Goal: Contribute content: Contribute content

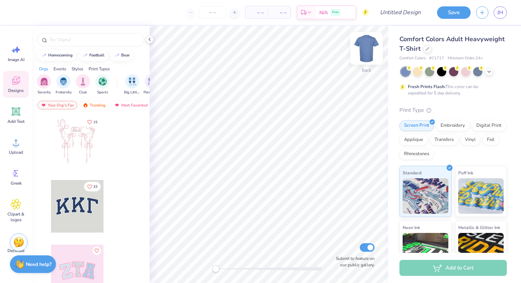
click at [365, 54] on img at bounding box center [366, 48] width 28 height 28
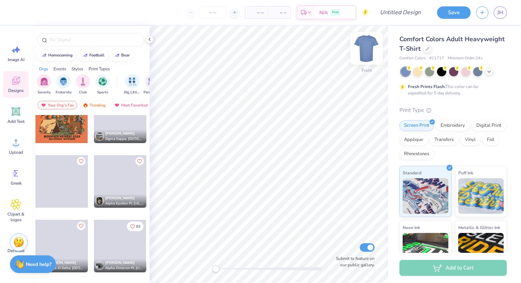
click at [370, 47] on img at bounding box center [366, 48] width 28 height 28
click at [11, 57] on span "Image AI" at bounding box center [16, 60] width 17 height 6
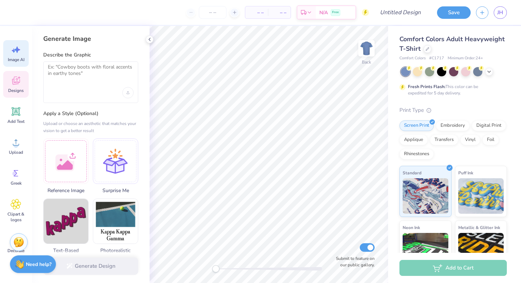
click at [18, 84] on icon at bounding box center [16, 80] width 11 height 11
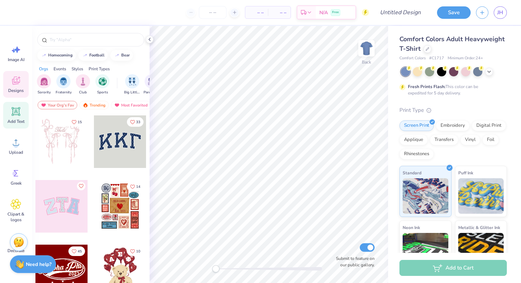
click at [16, 115] on icon at bounding box center [16, 111] width 9 height 9
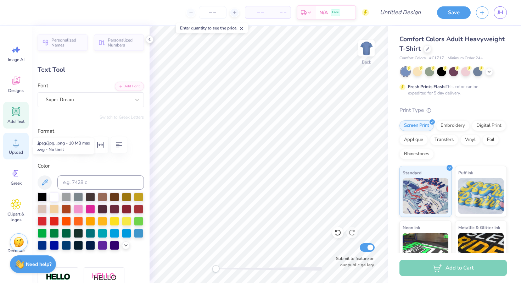
click at [14, 147] on div "Upload" at bounding box center [16, 146] width 26 height 27
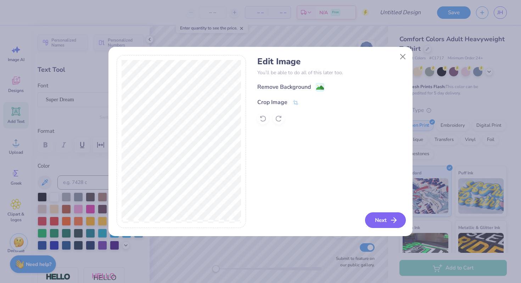
click at [391, 219] on icon "button" at bounding box center [394, 220] width 9 height 9
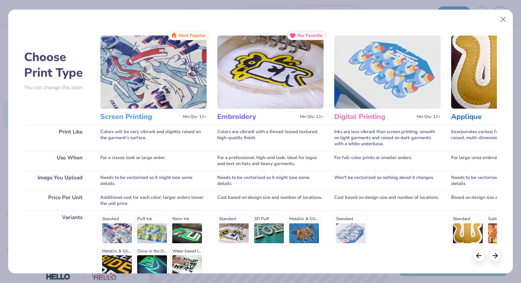
click at [268, 88] on img at bounding box center [270, 71] width 106 height 73
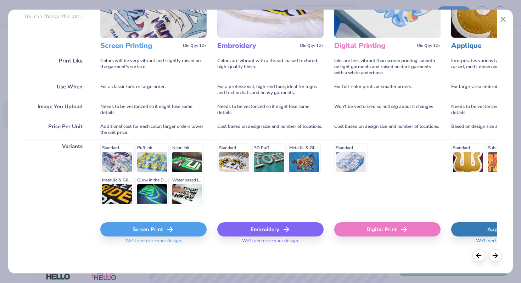
click at [278, 229] on div "Embroidery" at bounding box center [270, 229] width 106 height 14
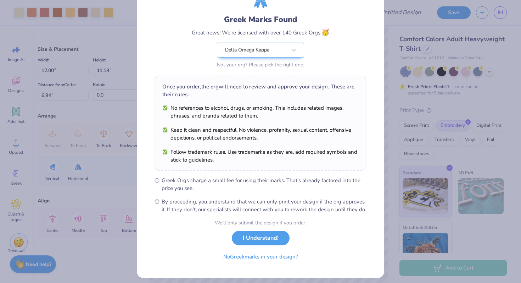
scroll to position [49, 0]
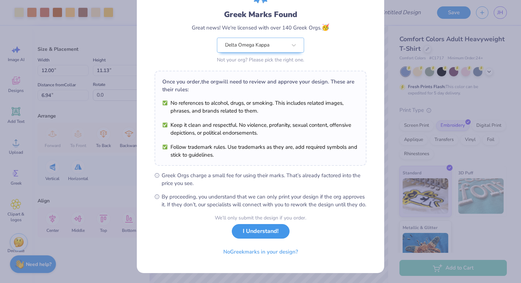
click at [270, 235] on button "I Understand!" at bounding box center [261, 231] width 58 height 15
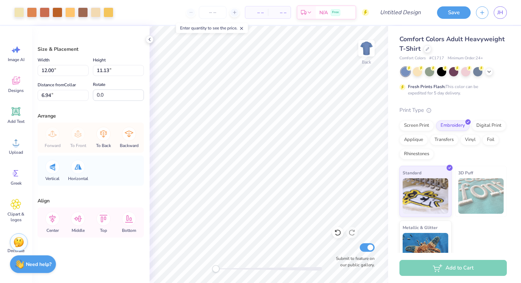
scroll to position [0, 0]
click at [16, 10] on div at bounding box center [19, 12] width 10 height 10
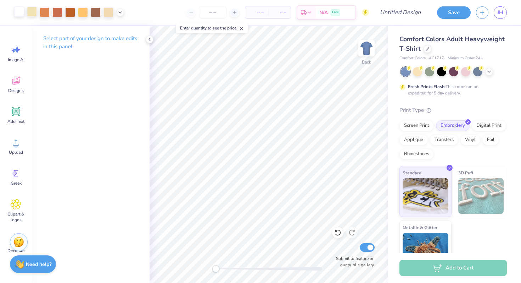
click at [28, 9] on div at bounding box center [32, 12] width 10 height 10
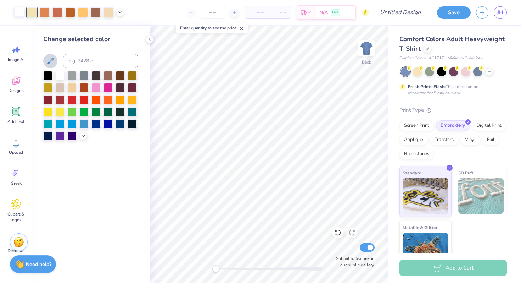
click at [49, 58] on icon at bounding box center [50, 61] width 9 height 9
click at [477, 11] on button "button" at bounding box center [482, 11] width 12 height 12
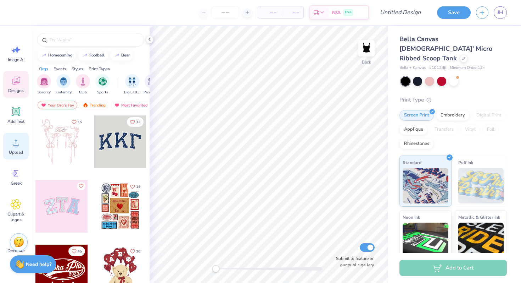
click at [14, 147] on div "Upload" at bounding box center [16, 146] width 26 height 27
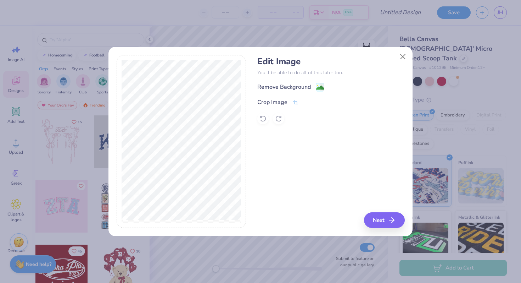
click at [297, 92] on div "Remove Background Crop Image" at bounding box center [330, 103] width 147 height 41
click at [298, 88] on div "Remove Background" at bounding box center [284, 87] width 54 height 9
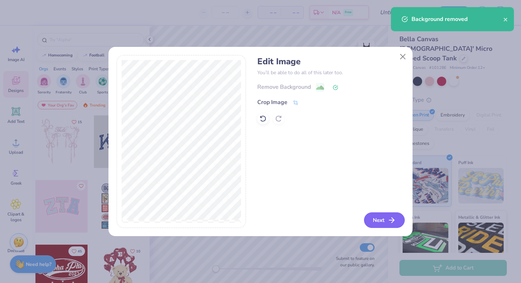
click at [381, 220] on button "Next" at bounding box center [384, 220] width 41 height 16
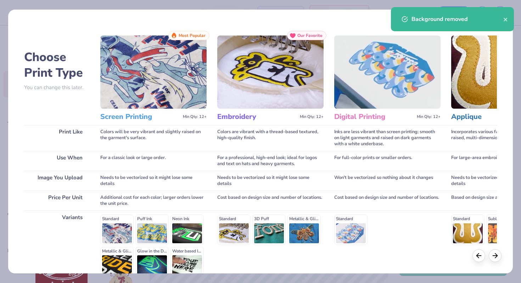
scroll to position [71, 0]
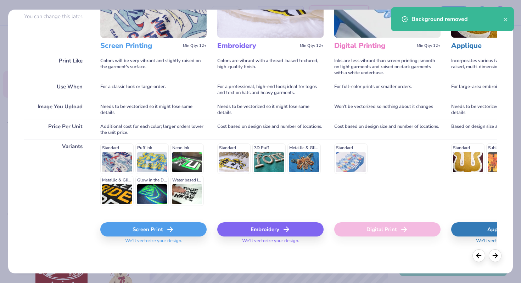
click at [273, 231] on div "Embroidery" at bounding box center [270, 229] width 106 height 14
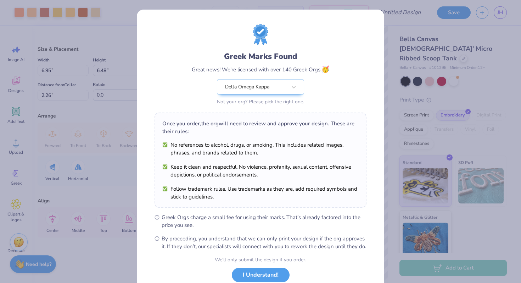
click at [252, 176] on body "Art colors – – Per Item – – Total Est. Delivery N/A Free Design Title Save JH I…" at bounding box center [260, 141] width 521 height 283
type input "4.59"
type input "4.28"
type input "0.50"
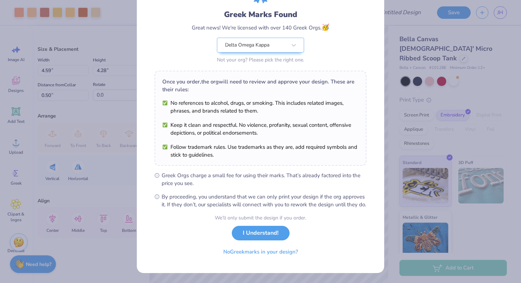
scroll to position [49, 0]
click at [264, 235] on button "I Understand!" at bounding box center [261, 231] width 58 height 15
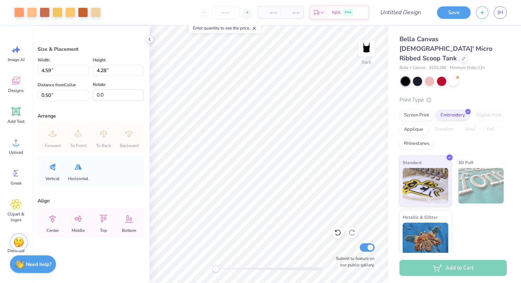
type input "3.46"
type input "3.22"
type input "0.91"
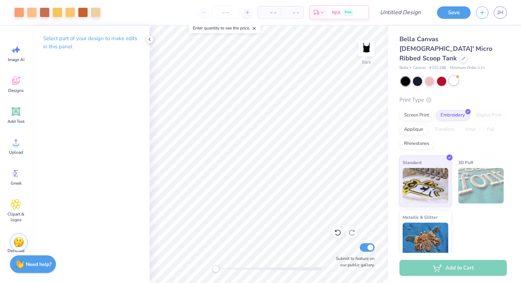
click at [453, 76] on div at bounding box center [453, 80] width 9 height 9
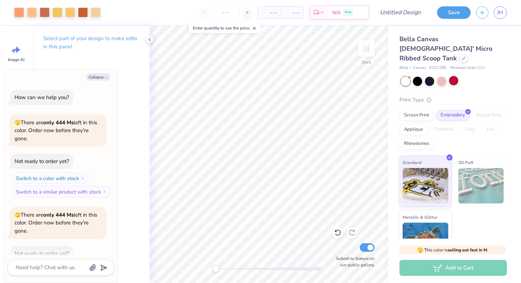
scroll to position [39, 0]
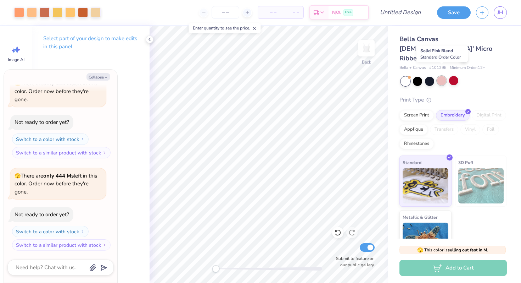
click at [441, 76] on div at bounding box center [441, 80] width 9 height 9
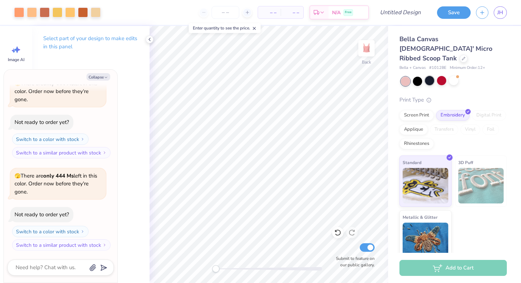
click at [429, 76] on div at bounding box center [429, 80] width 9 height 9
click at [420, 76] on div at bounding box center [417, 80] width 9 height 9
click at [412, 77] on div at bounding box center [454, 81] width 106 height 9
click at [408, 77] on div at bounding box center [405, 81] width 9 height 9
click at [418, 76] on div at bounding box center [417, 80] width 9 height 9
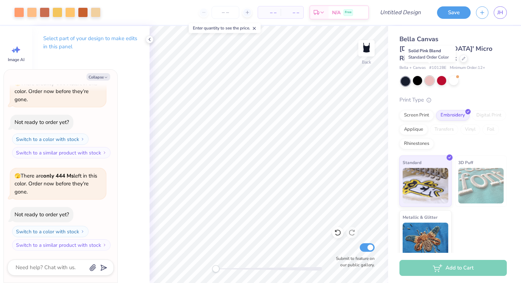
click at [428, 76] on div at bounding box center [429, 80] width 9 height 9
click at [439, 76] on div at bounding box center [441, 80] width 9 height 9
click at [449, 76] on div at bounding box center [453, 80] width 9 height 9
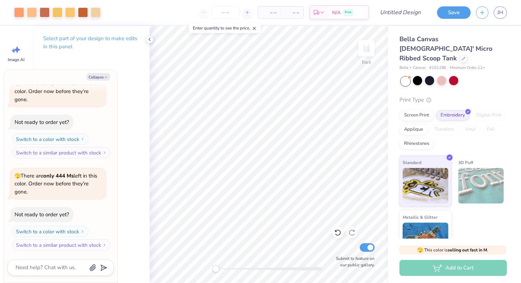
scroll to position [131, 0]
click at [152, 40] on icon at bounding box center [150, 40] width 6 height 6
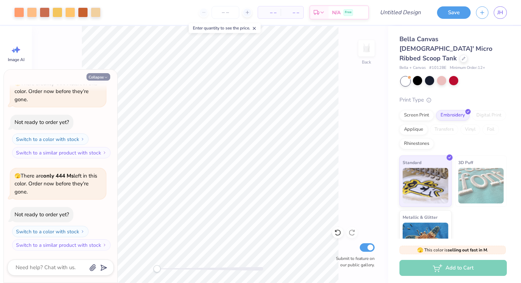
click at [102, 77] on button "Collapse" at bounding box center [98, 76] width 24 height 7
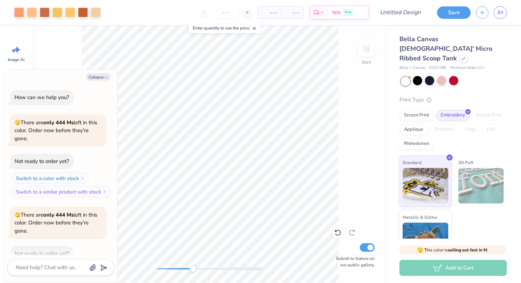
scroll to position [174, 0]
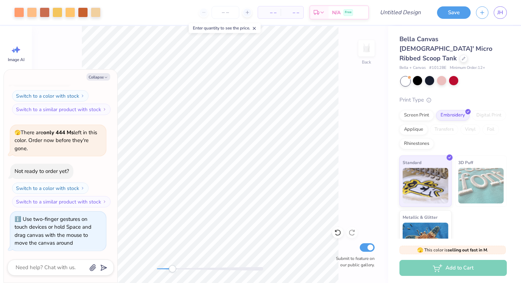
drag, startPoint x: 155, startPoint y: 270, endPoint x: 172, endPoint y: 271, distance: 17.4
click at [172, 271] on div "Accessibility label" at bounding box center [172, 268] width 7 height 7
click at [97, 79] on button "Collapse" at bounding box center [98, 76] width 24 height 7
type textarea "x"
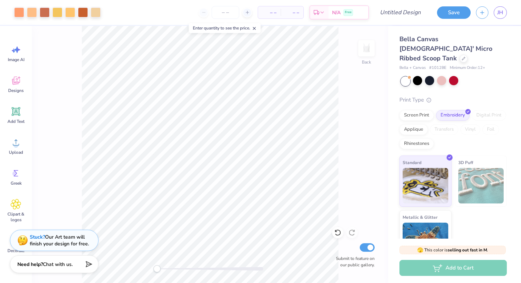
drag, startPoint x: 172, startPoint y: 267, endPoint x: 155, endPoint y: 268, distance: 17.0
click at [155, 268] on div "Accessibility label" at bounding box center [156, 268] width 7 height 7
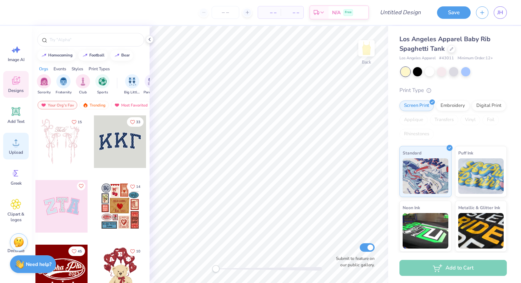
click at [19, 143] on icon at bounding box center [16, 142] width 11 height 11
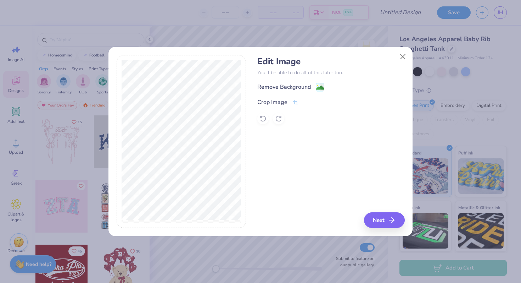
click at [274, 90] on div "Remove Background" at bounding box center [284, 87] width 54 height 9
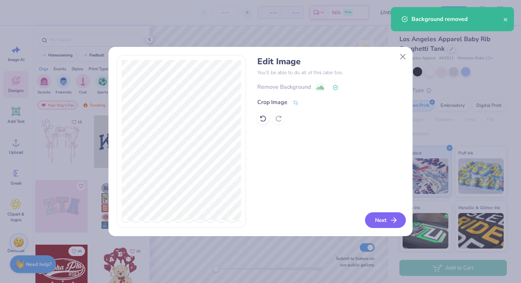
click at [381, 215] on button "Next" at bounding box center [385, 220] width 41 height 16
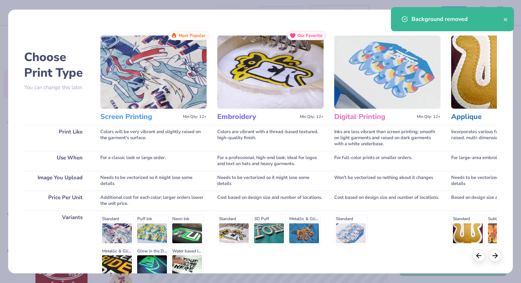
click at [509, 22] on div "Background removed" at bounding box center [452, 19] width 123 height 24
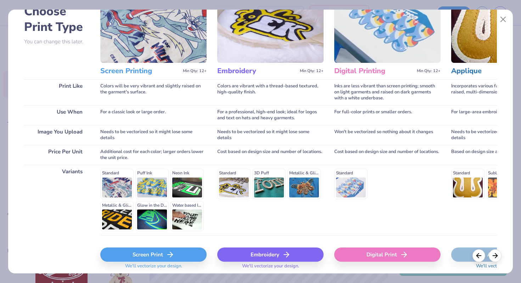
scroll to position [48, 0]
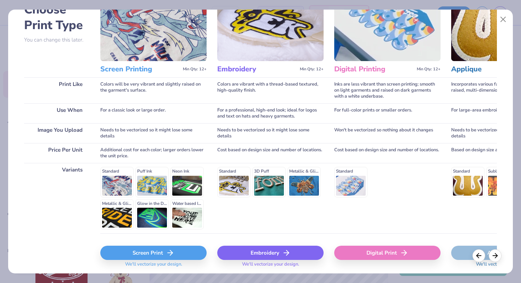
click at [236, 185] on div "Standard 3D Puff Metallic & Glitter" at bounding box center [270, 182] width 106 height 30
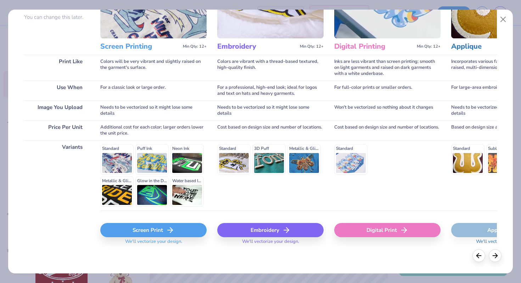
scroll to position [71, 0]
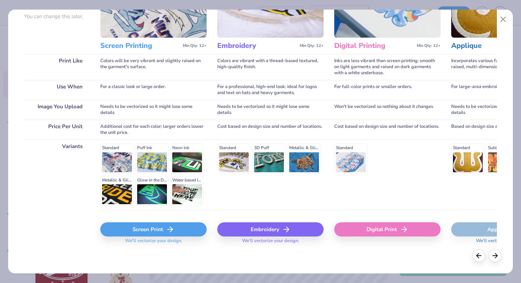
click at [246, 224] on div "Embroidery" at bounding box center [270, 229] width 106 height 14
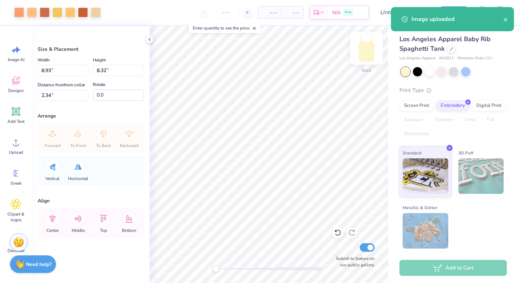
click at [367, 53] on img at bounding box center [366, 48] width 28 height 28
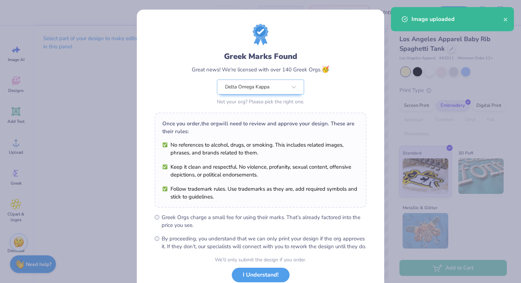
click at [376, 58] on div "Greek Marks Found Great news! We're licensed with over 140 Greek Orgs. 🥳 Delta …" at bounding box center [260, 162] width 247 height 305
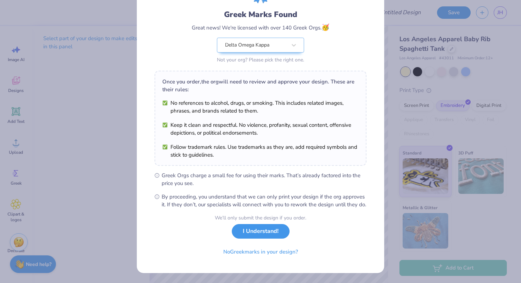
click at [266, 231] on button "I Understand!" at bounding box center [261, 231] width 58 height 15
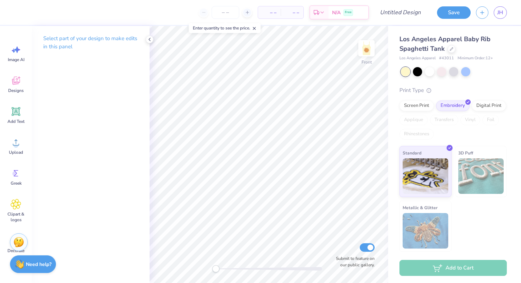
scroll to position [0, 0]
click at [368, 52] on img at bounding box center [366, 48] width 28 height 28
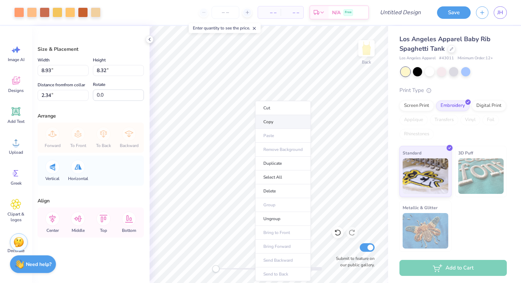
click at [277, 124] on li "Copy" at bounding box center [283, 122] width 56 height 14
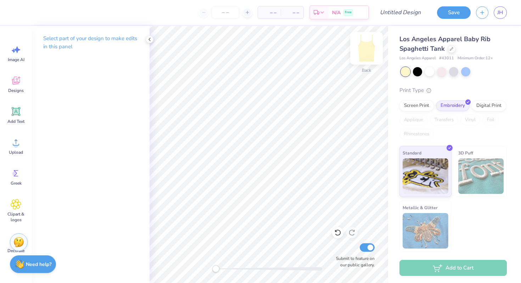
click at [360, 51] on img at bounding box center [366, 48] width 28 height 28
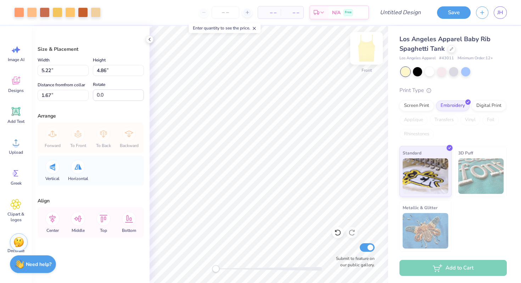
type input "2.22"
type input "2.07"
type input "3.55"
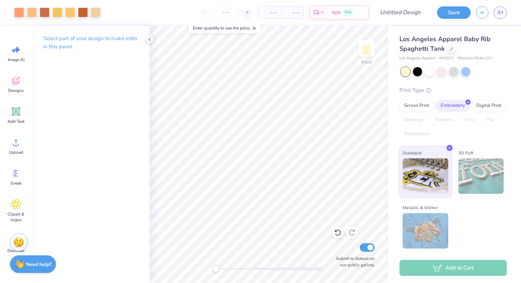
click at [161, 269] on div "Front Submit to feature on our public gallery." at bounding box center [269, 154] width 239 height 257
click at [150, 39] on icon at bounding box center [150, 40] width 6 height 6
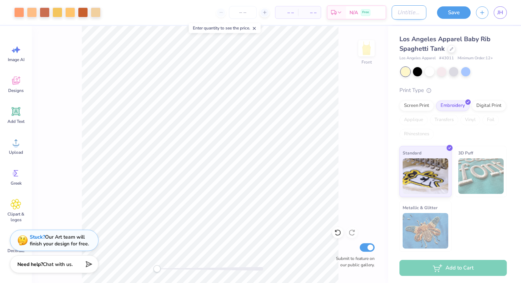
click at [406, 10] on input "Design Title" at bounding box center [409, 12] width 35 height 14
type input "h"
click at [402, 11] on input "Here Comes the Sun" at bounding box center [409, 12] width 35 height 14
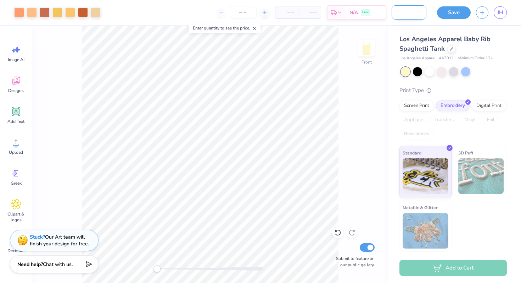
scroll to position [0, 28]
type input "Here Comes The Sun"
click at [347, 93] on div "Front Submit to feature on our public gallery." at bounding box center [210, 154] width 356 height 257
click at [460, 12] on button "Save" at bounding box center [454, 11] width 34 height 12
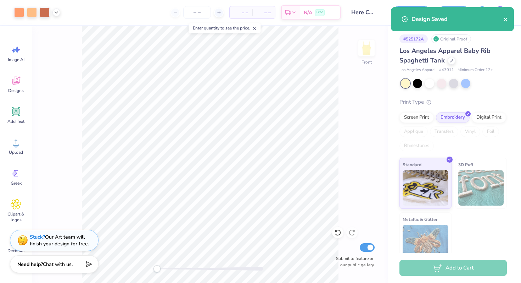
click at [505, 22] on icon "close" at bounding box center [505, 20] width 5 height 6
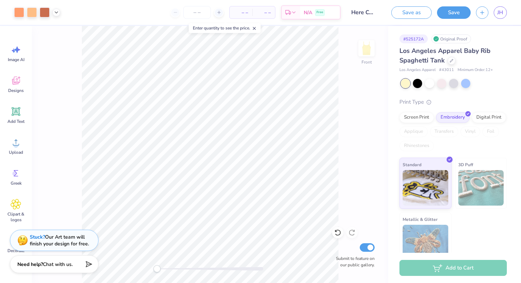
click at [256, 27] on icon at bounding box center [254, 28] width 5 height 5
click at [202, 16] on input "number" at bounding box center [197, 12] width 28 height 13
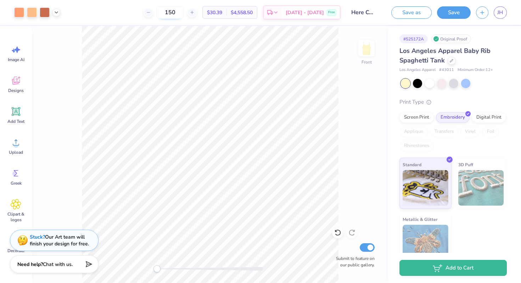
click at [184, 13] on input "150" at bounding box center [170, 12] width 28 height 13
type input "1"
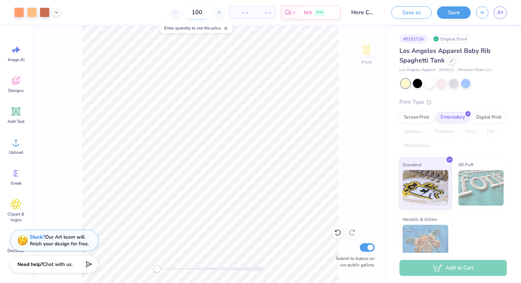
type input "100"
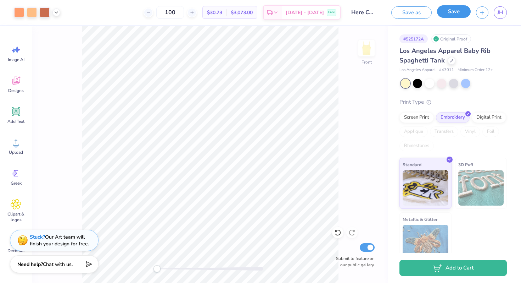
click at [460, 11] on button "Save" at bounding box center [454, 11] width 34 height 12
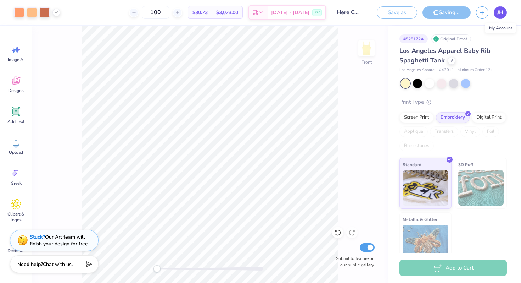
click at [498, 13] on span "JH" at bounding box center [500, 13] width 6 height 8
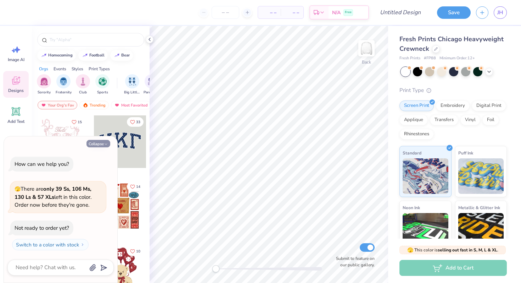
click at [105, 144] on icon "button" at bounding box center [106, 144] width 4 height 4
type textarea "x"
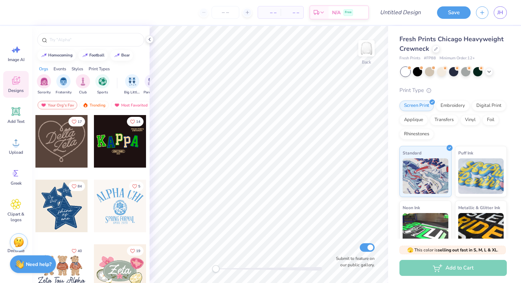
scroll to position [193, 0]
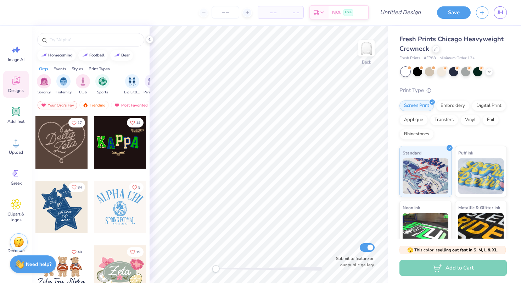
click at [70, 157] on div at bounding box center [61, 142] width 52 height 52
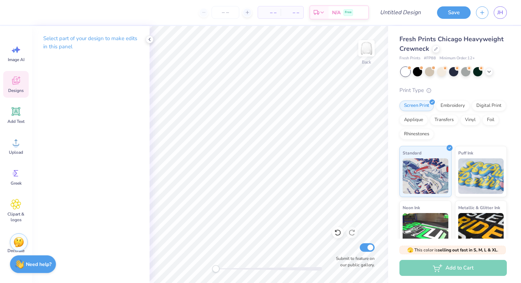
click at [16, 88] on span "Designs" at bounding box center [16, 91] width 16 height 6
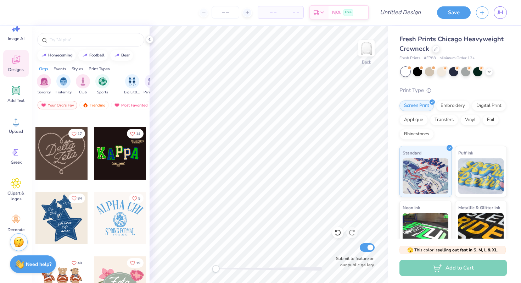
scroll to position [184, 0]
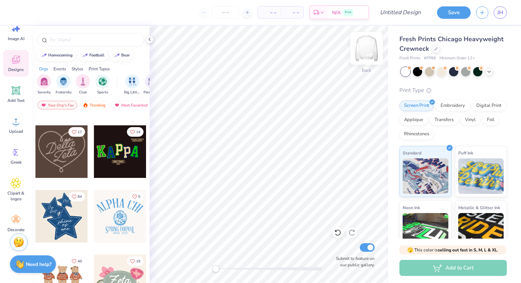
click at [372, 48] on img at bounding box center [366, 48] width 28 height 28
click at [367, 52] on img at bounding box center [366, 48] width 28 height 28
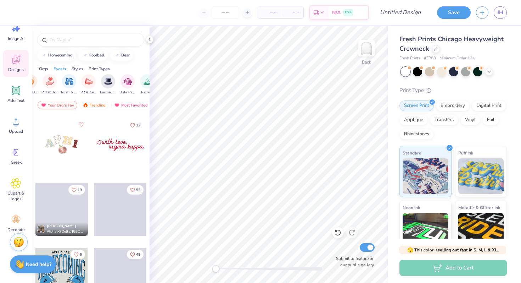
scroll to position [1996, 0]
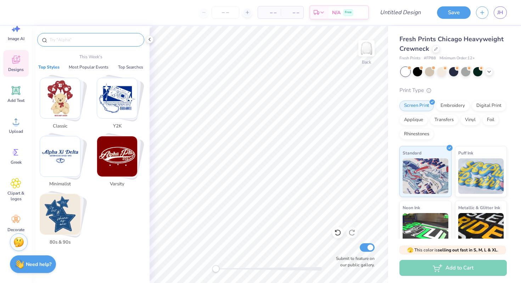
click at [87, 42] on input "text" at bounding box center [94, 39] width 91 height 7
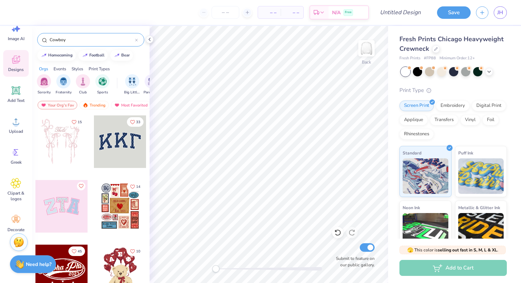
type input "Cowboy"
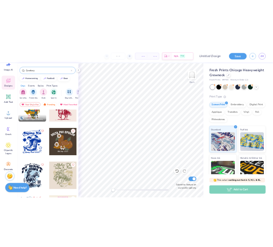
scroll to position [0, 0]
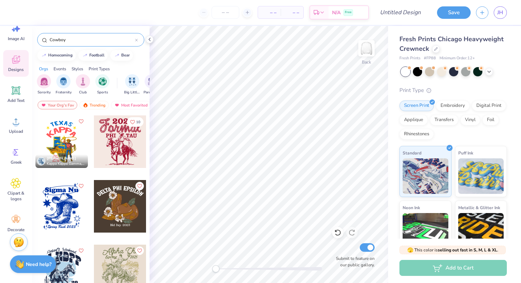
click at [123, 151] on div at bounding box center [120, 141] width 52 height 52
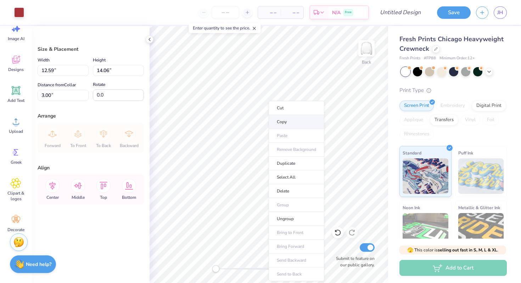
click at [280, 124] on li "Copy" at bounding box center [297, 122] width 56 height 14
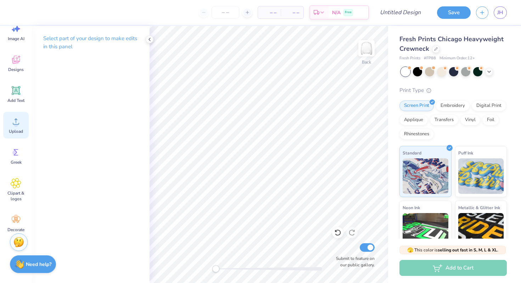
click at [10, 123] on div "Upload" at bounding box center [16, 125] width 26 height 27
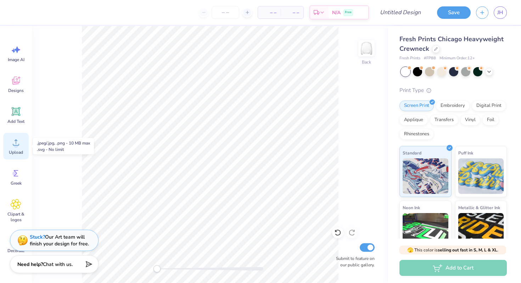
click at [20, 151] on span "Upload" at bounding box center [16, 152] width 14 height 6
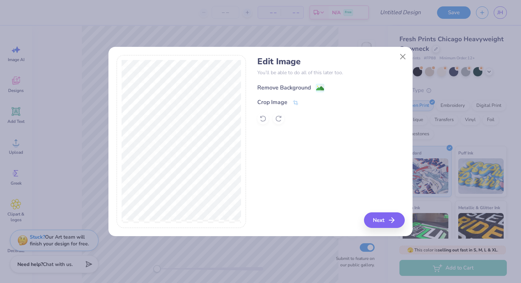
click at [297, 88] on div "Remove Background" at bounding box center [284, 87] width 54 height 9
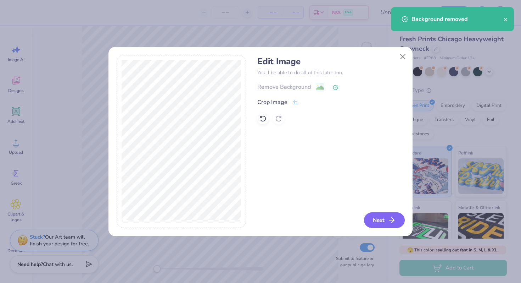
click at [378, 215] on button "Next" at bounding box center [384, 220] width 41 height 16
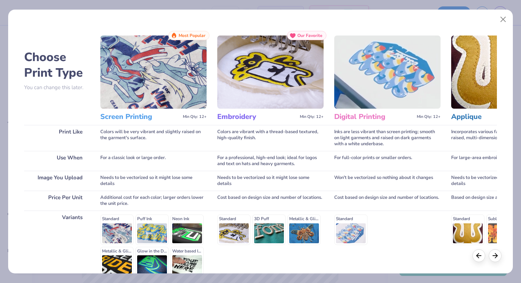
scroll to position [71, 0]
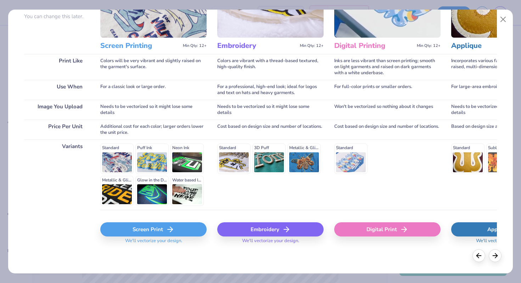
click at [181, 227] on div "Screen Print" at bounding box center [153, 229] width 106 height 14
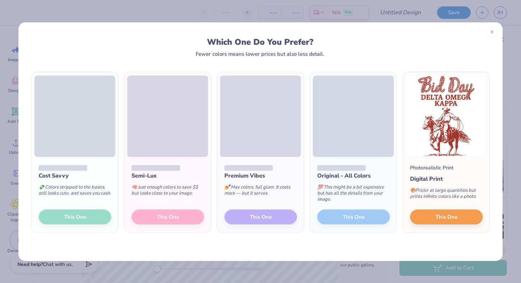
click at [75, 217] on div "Cost Savvy 💸 Colors stripped to the basics, still looks cute, and saves you cas…" at bounding box center [75, 195] width 86 height 76
click at [72, 216] on div "Cost Savvy 💸 Colors stripped to the basics, still looks cute, and saves you cas…" at bounding box center [75, 195] width 86 height 76
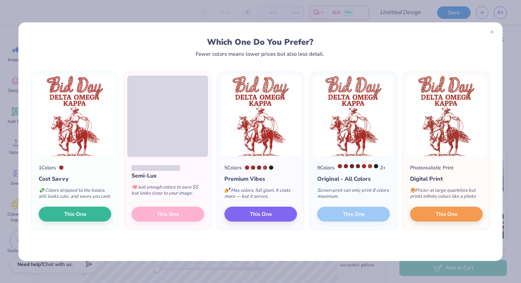
click at [167, 219] on div "Semi-Lux 🧠 Just enough colors to save $$ but looks close to your image. This One" at bounding box center [167, 193] width 86 height 73
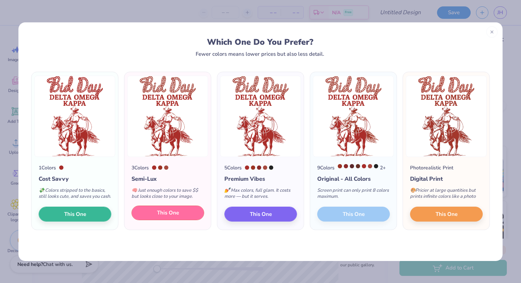
click at [167, 217] on span "This One" at bounding box center [168, 212] width 22 height 8
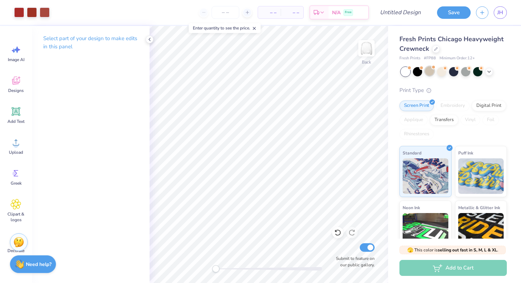
click at [425, 73] on div at bounding box center [429, 70] width 9 height 9
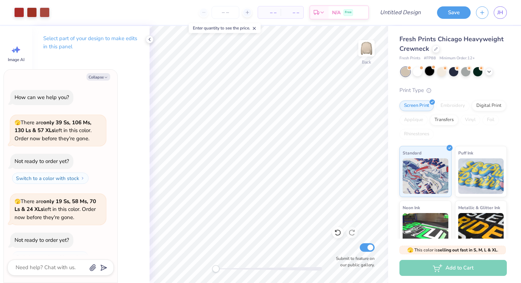
scroll to position [12, 0]
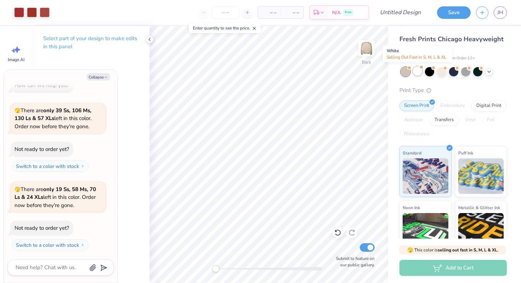
click at [418, 73] on div at bounding box center [417, 70] width 9 height 9
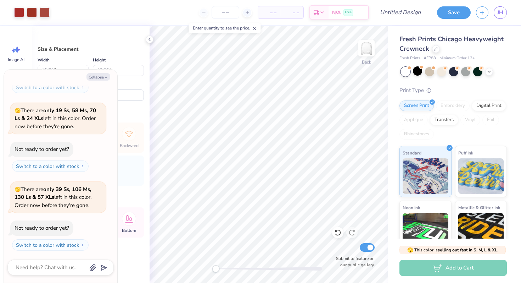
type textarea "x"
type input "8.39"
type input "12.07"
type textarea "x"
type input "6.03"
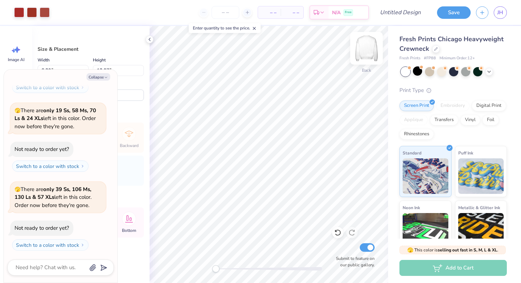
type input "8.67"
type textarea "x"
type input "8.54"
type input "12.29"
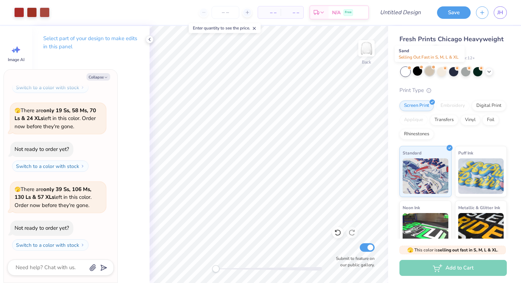
click at [430, 72] on div at bounding box center [429, 70] width 9 height 9
click at [440, 72] on div at bounding box center [441, 70] width 9 height 9
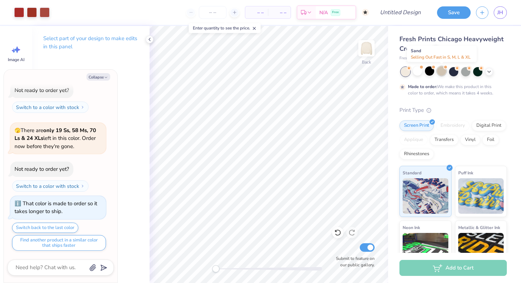
click at [444, 73] on div at bounding box center [441, 70] width 9 height 9
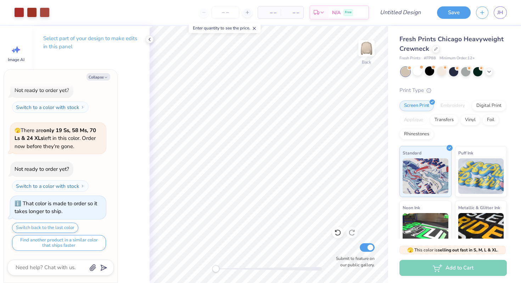
scroll to position [342, 0]
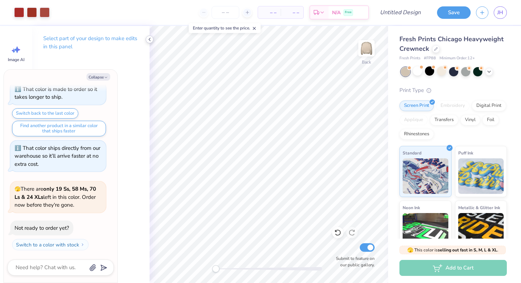
click at [152, 39] on icon at bounding box center [150, 40] width 6 height 6
click at [441, 72] on div at bounding box center [441, 70] width 9 height 9
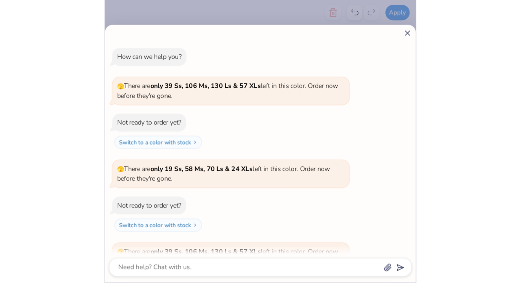
scroll to position [299, 0]
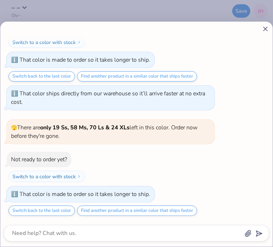
click at [262, 26] on icon at bounding box center [264, 28] width 7 height 7
type textarea "x"
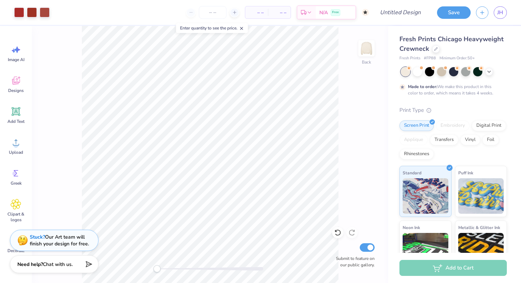
click at [244, 32] on div "Enter quantity to see the price." at bounding box center [212, 28] width 72 height 10
click at [243, 29] on line at bounding box center [241, 28] width 2 height 2
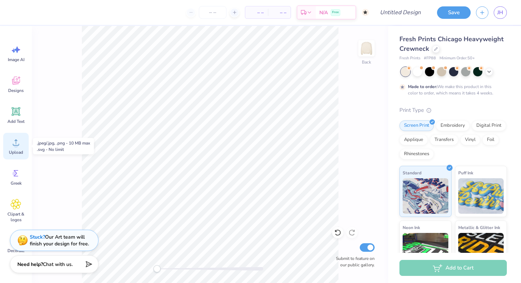
click at [17, 150] on span "Upload" at bounding box center [16, 152] width 14 height 6
click at [18, 150] on span "Upload" at bounding box center [16, 152] width 14 height 6
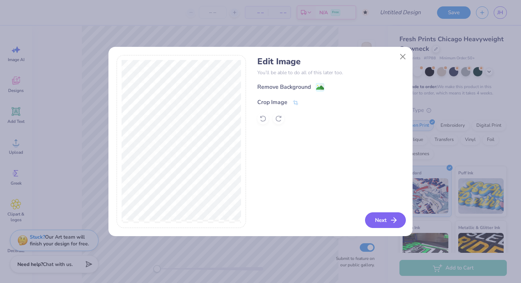
click at [382, 220] on button "Next" at bounding box center [385, 220] width 41 height 16
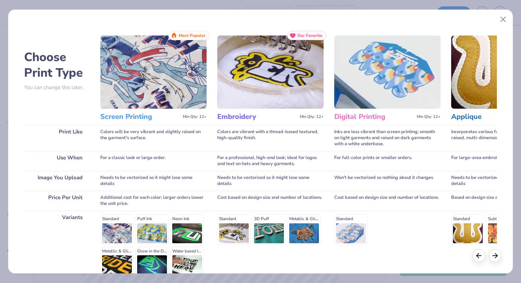
scroll to position [71, 0]
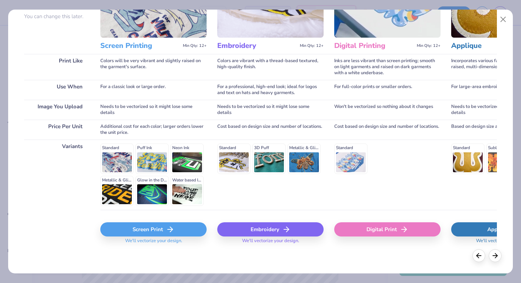
click at [247, 230] on div "Embroidery" at bounding box center [270, 229] width 106 height 14
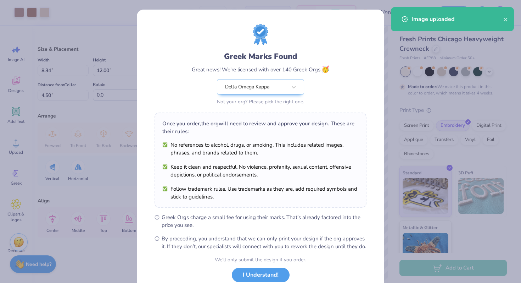
scroll to position [49, 0]
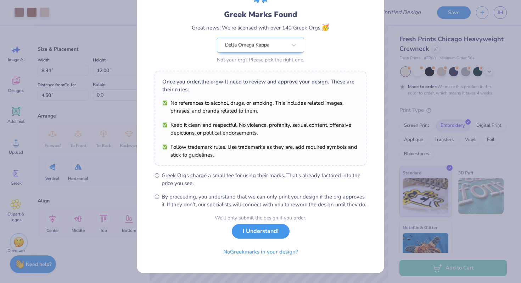
click at [271, 233] on button "I Understand!" at bounding box center [261, 231] width 58 height 15
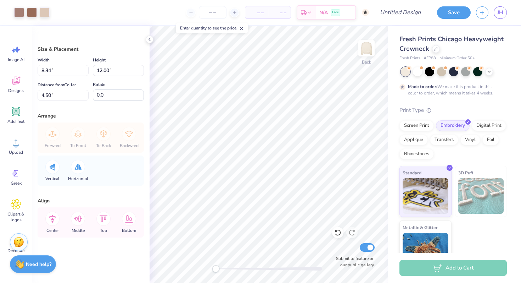
scroll to position [0, 0]
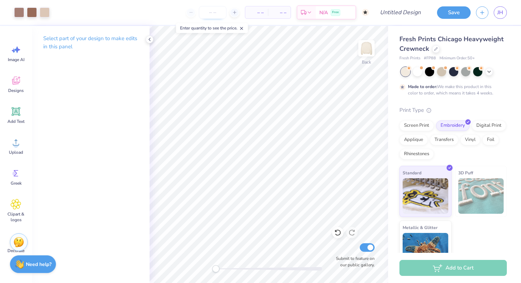
click at [221, 13] on input "number" at bounding box center [213, 12] width 28 height 13
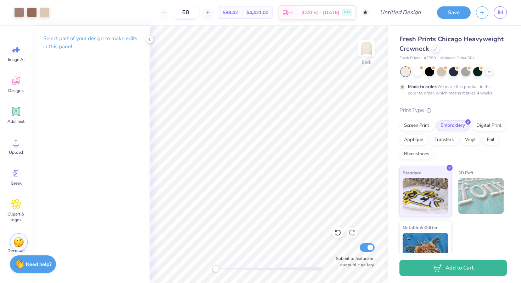
click at [200, 15] on input "50" at bounding box center [186, 12] width 28 height 13
type input "5"
click at [200, 15] on input "50" at bounding box center [186, 12] width 28 height 13
click at [197, 13] on input "50" at bounding box center [186, 12] width 28 height 13
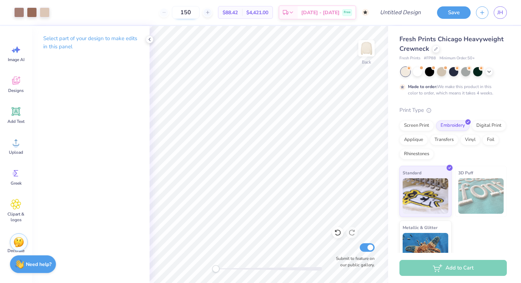
type input "150"
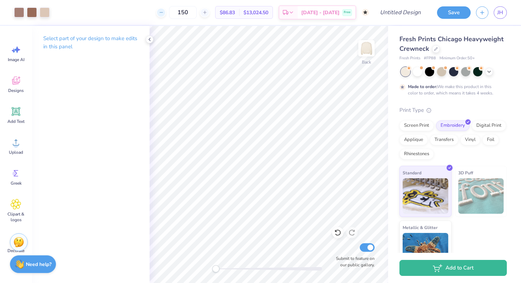
drag, startPoint x: 202, startPoint y: 13, endPoint x: 174, endPoint y: 13, distance: 27.7
click at [175, 13] on div "150" at bounding box center [182, 12] width 53 height 13
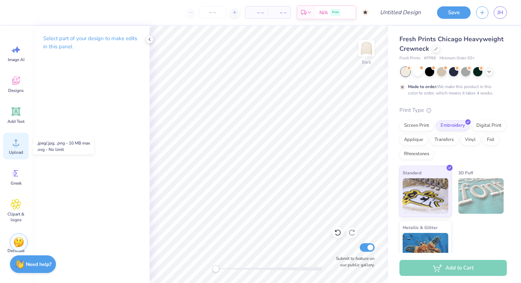
click at [16, 144] on circle at bounding box center [15, 145] width 5 height 5
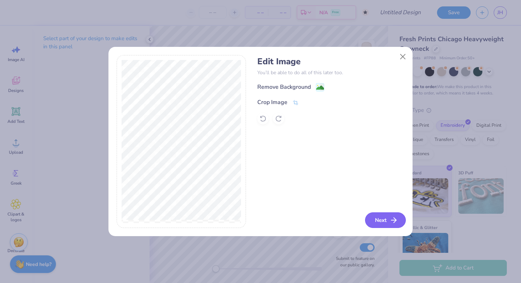
click at [378, 217] on button "Next" at bounding box center [385, 220] width 41 height 16
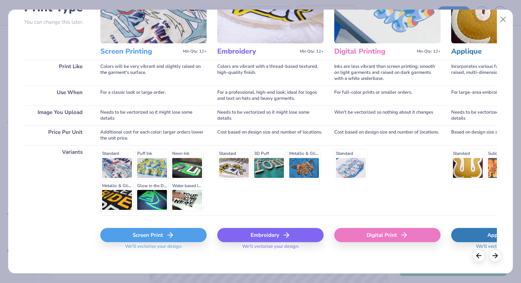
scroll to position [71, 0]
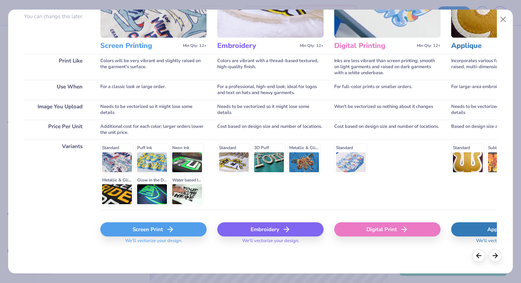
click at [166, 230] on icon at bounding box center [170, 229] width 9 height 9
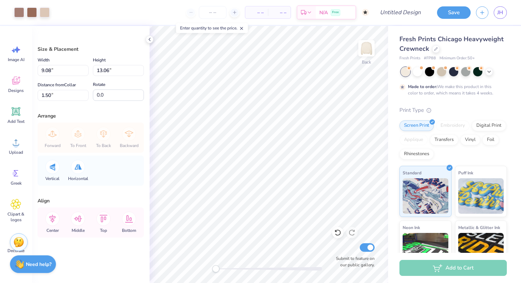
type input "9.08"
type input "13.06"
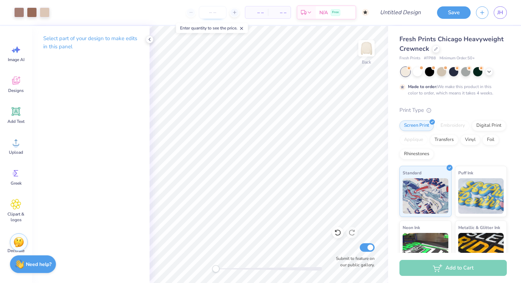
click at [211, 15] on input "number" at bounding box center [213, 12] width 28 height 13
type input "50"
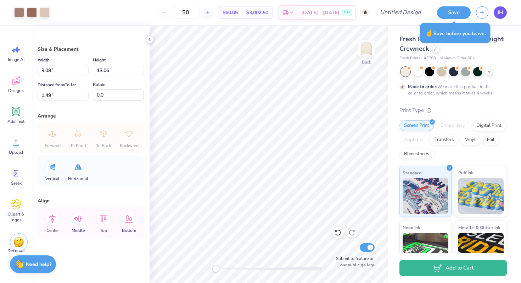
click at [499, 14] on span "JH" at bounding box center [500, 13] width 6 height 8
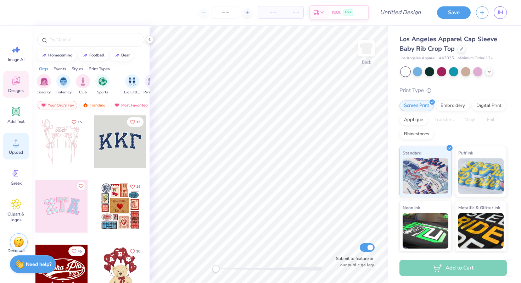
click at [21, 149] on div "Upload" at bounding box center [16, 146] width 26 height 27
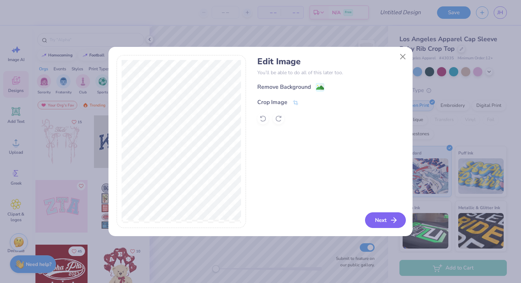
click at [383, 221] on button "Next" at bounding box center [385, 220] width 41 height 16
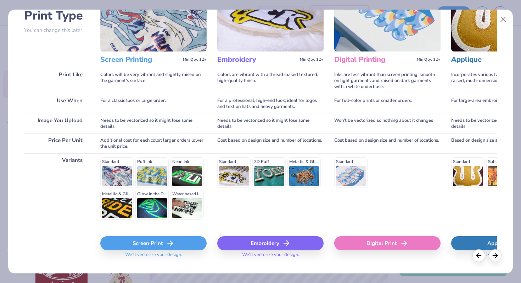
scroll to position [71, 0]
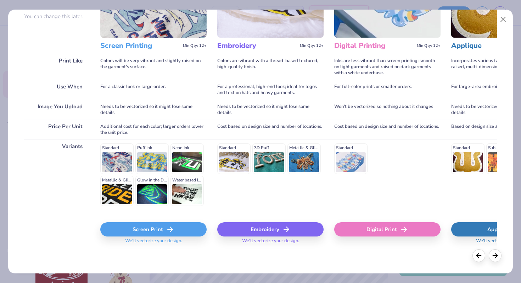
click at [131, 230] on div "Screen Print" at bounding box center [153, 229] width 106 height 14
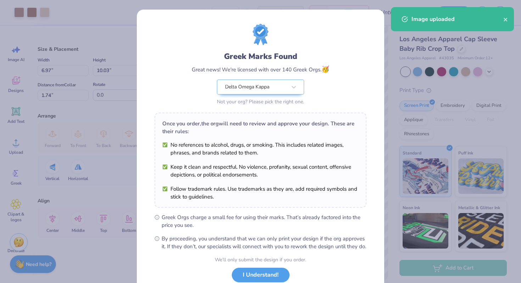
click at [341, 191] on div "Once you order, the org will need to review and approve your design. These are …" at bounding box center [261, 159] width 212 height 95
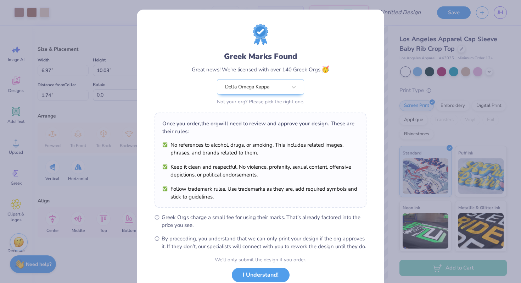
scroll to position [49, 0]
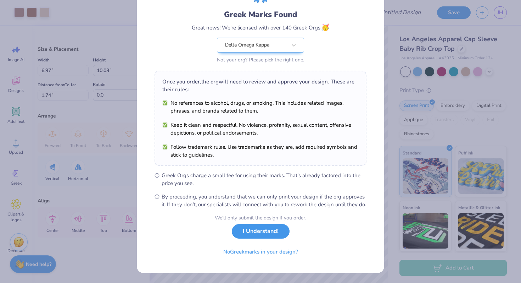
click at [268, 230] on button "I Understand!" at bounding box center [261, 231] width 58 height 15
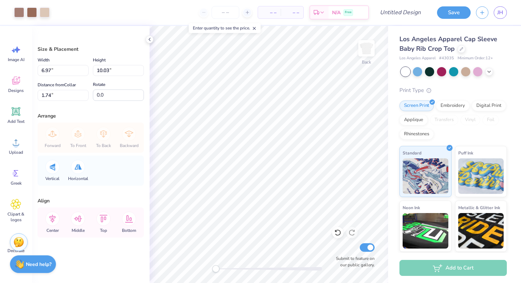
scroll to position [0, 0]
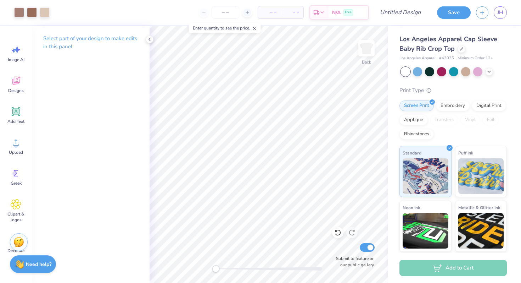
click at [396, 19] on div "Design Title" at bounding box center [400, 12] width 52 height 25
click at [397, 16] on input "Design Title" at bounding box center [409, 12] width 35 height 14
type input "Rodeo Bid Day"
click at [252, 12] on input "number" at bounding box center [243, 12] width 28 height 13
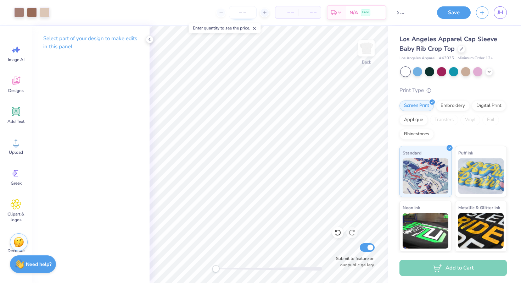
scroll to position [0, 0]
type input "150"
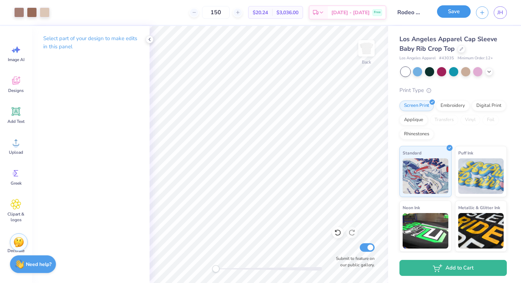
click at [453, 13] on button "Save" at bounding box center [454, 11] width 34 height 12
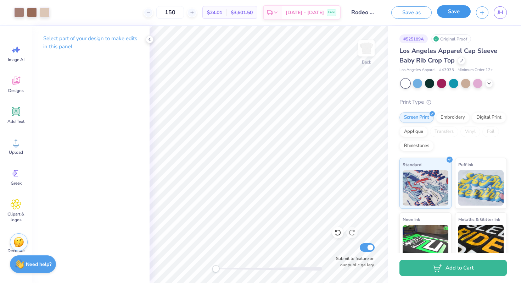
click at [459, 13] on button "Save" at bounding box center [454, 11] width 34 height 12
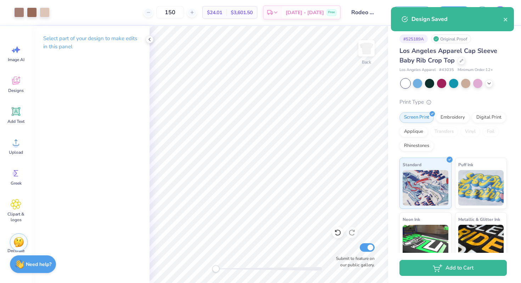
click at [503, 15] on div "Design Saved" at bounding box center [458, 19] width 92 height 9
click at [507, 23] on div "Design Saved" at bounding box center [452, 19] width 123 height 24
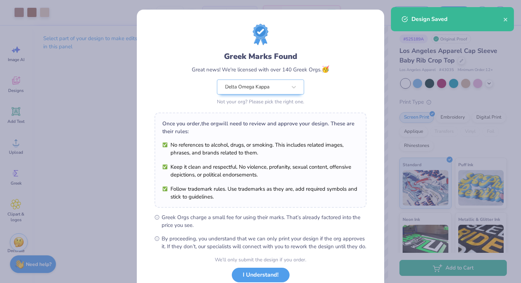
scroll to position [49, 0]
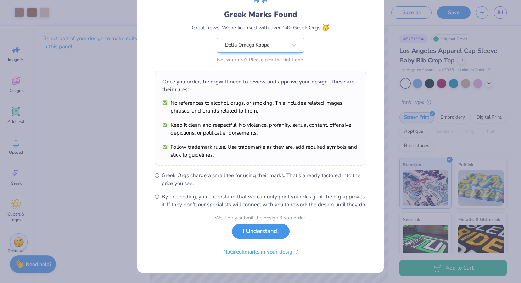
click at [270, 230] on button "I Understand!" at bounding box center [261, 231] width 58 height 15
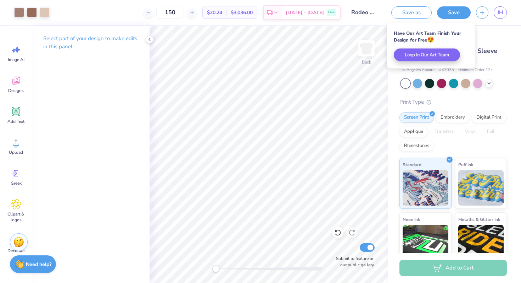
click at [494, 9] on div "JH" at bounding box center [500, 12] width 13 height 12
click at [499, 12] on span "JH" at bounding box center [500, 13] width 6 height 8
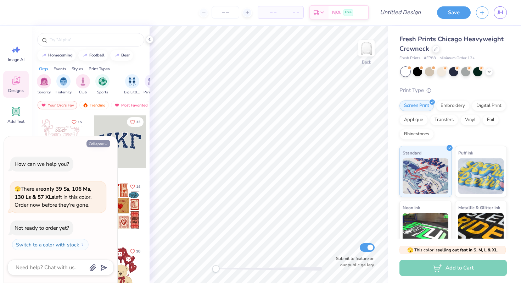
click at [107, 145] on icon "button" at bounding box center [106, 144] width 4 height 4
type textarea "x"
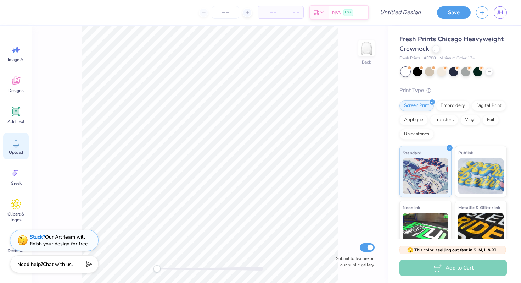
click at [20, 144] on icon at bounding box center [16, 142] width 11 height 11
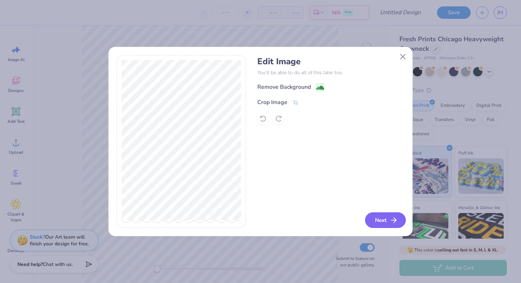
click at [387, 218] on button "Next" at bounding box center [385, 220] width 41 height 16
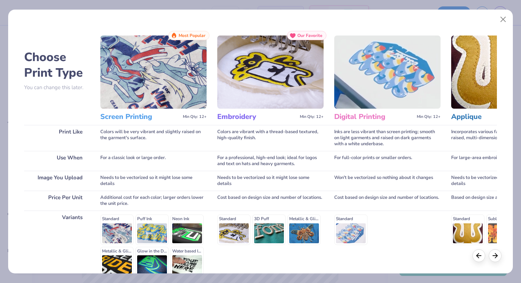
scroll to position [71, 0]
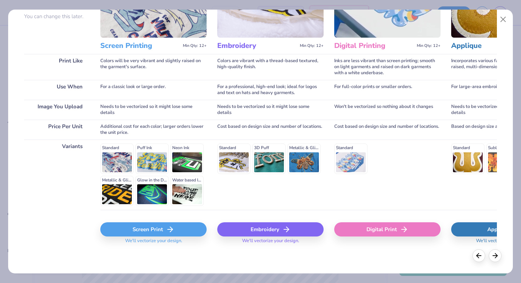
click at [141, 231] on div "Screen Print" at bounding box center [153, 229] width 106 height 14
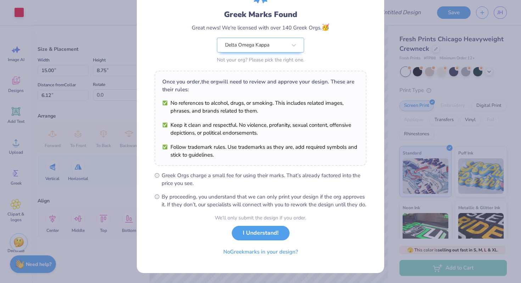
scroll to position [44, 0]
click at [260, 238] on button "I Understand!" at bounding box center [261, 231] width 58 height 15
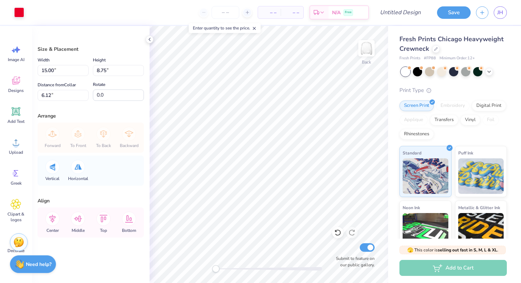
type input "10.01"
type input "5.84"
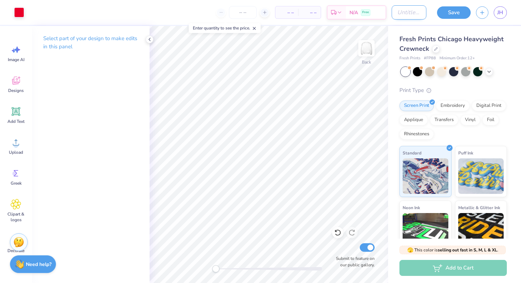
click at [393, 16] on input "Design Title" at bounding box center [409, 12] width 35 height 14
type input "With Love Sweatshirt"
click at [451, 9] on button "Save" at bounding box center [454, 11] width 34 height 12
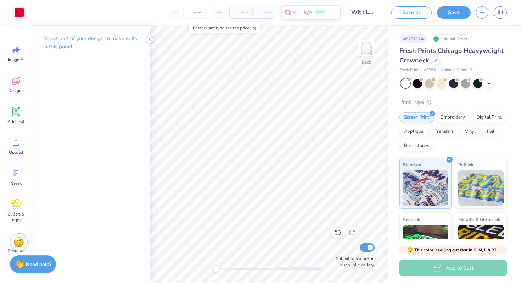
click at [150, 40] on icon at bounding box center [150, 40] width 6 height 6
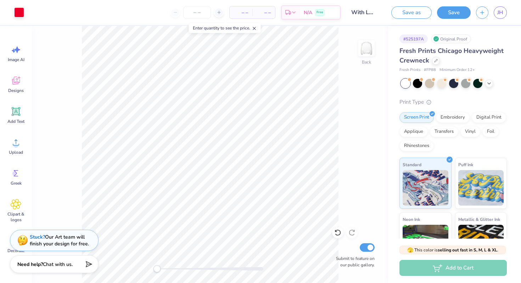
click at [257, 29] on icon at bounding box center [254, 28] width 5 height 5
click at [443, 11] on button "Save" at bounding box center [454, 11] width 34 height 12
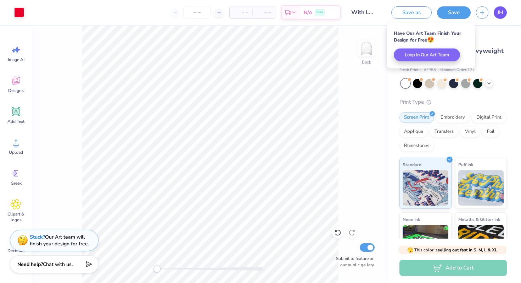
click at [502, 11] on span "JH" at bounding box center [500, 13] width 6 height 8
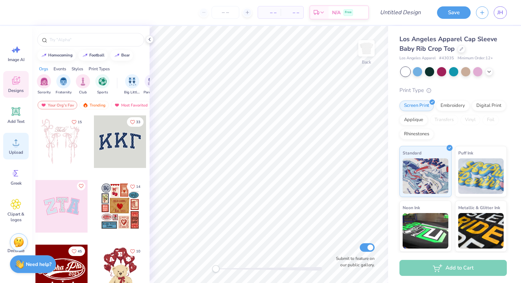
click at [17, 147] on icon at bounding box center [16, 142] width 11 height 11
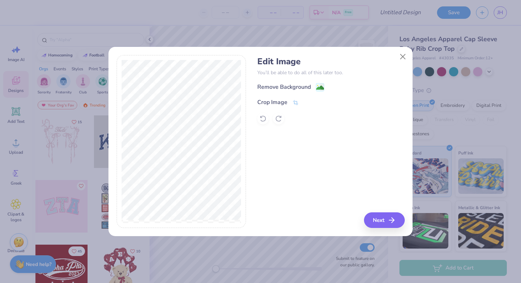
click at [380, 212] on div "Edit Image You’ll be able to do all of this later too. Remove Background Crop I…" at bounding box center [330, 141] width 147 height 173
click at [383, 219] on button "Next" at bounding box center [385, 220] width 41 height 16
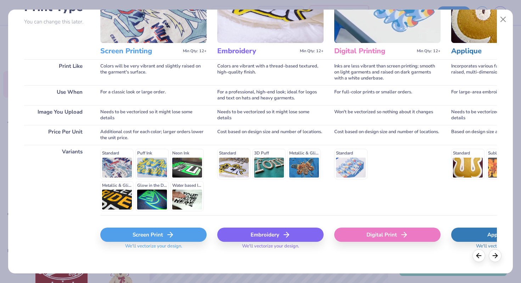
scroll to position [71, 0]
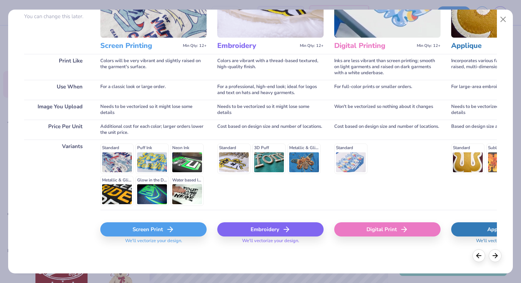
click at [144, 231] on div "Screen Print" at bounding box center [153, 229] width 106 height 14
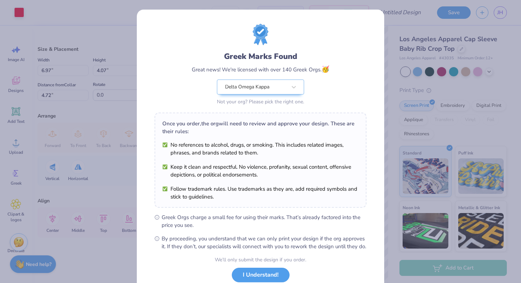
click at [262, 139] on body "Art colors – – Per Item – – Total Est. Delivery N/A Free Design Title Save JH I…" at bounding box center [260, 141] width 521 height 283
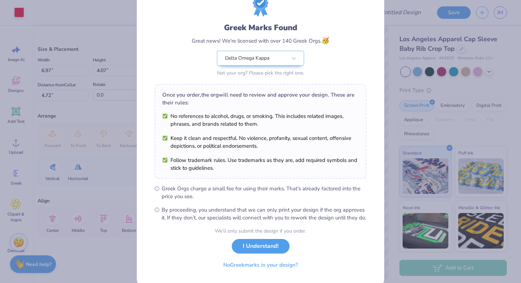
scroll to position [49, 0]
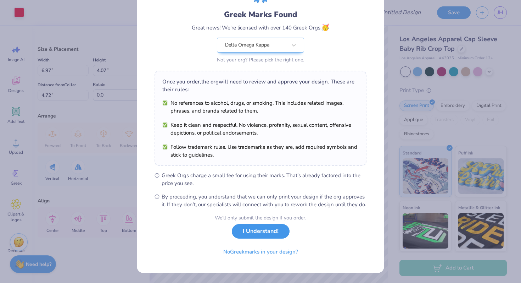
click at [266, 236] on button "I Understand!" at bounding box center [261, 231] width 58 height 15
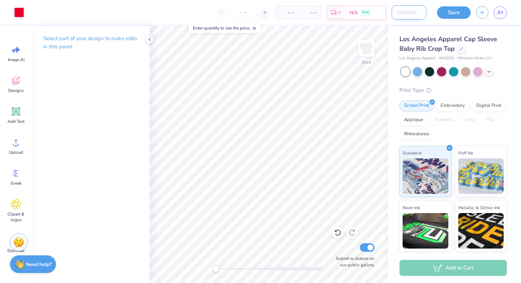
click at [408, 14] on input "Design Title" at bounding box center [409, 12] width 35 height 14
type input "With Love Shirt"
click at [454, 9] on button "Save" at bounding box center [454, 11] width 34 height 12
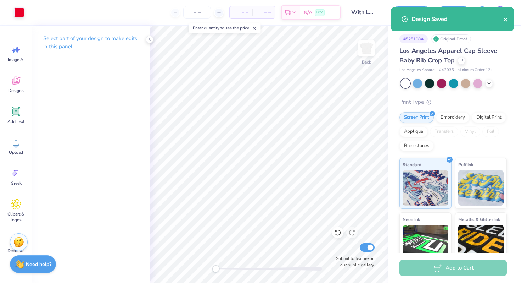
click at [504, 19] on icon "close" at bounding box center [506, 20] width 4 height 4
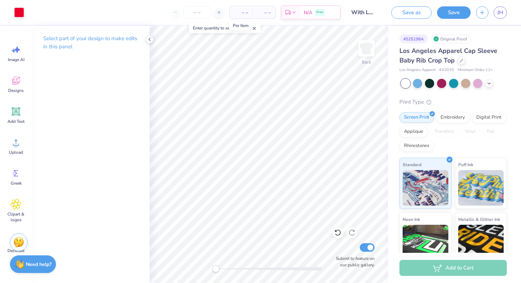
click at [236, 12] on span "– –" at bounding box center [241, 12] width 14 height 7
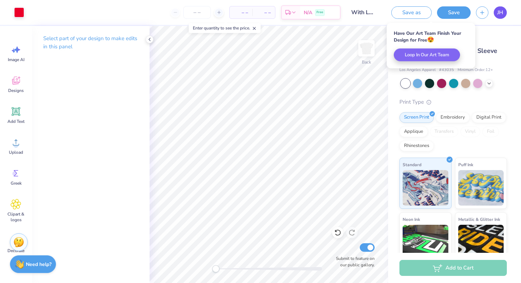
click at [504, 12] on link "JH" at bounding box center [500, 12] width 13 height 12
